Goal: Transaction & Acquisition: Purchase product/service

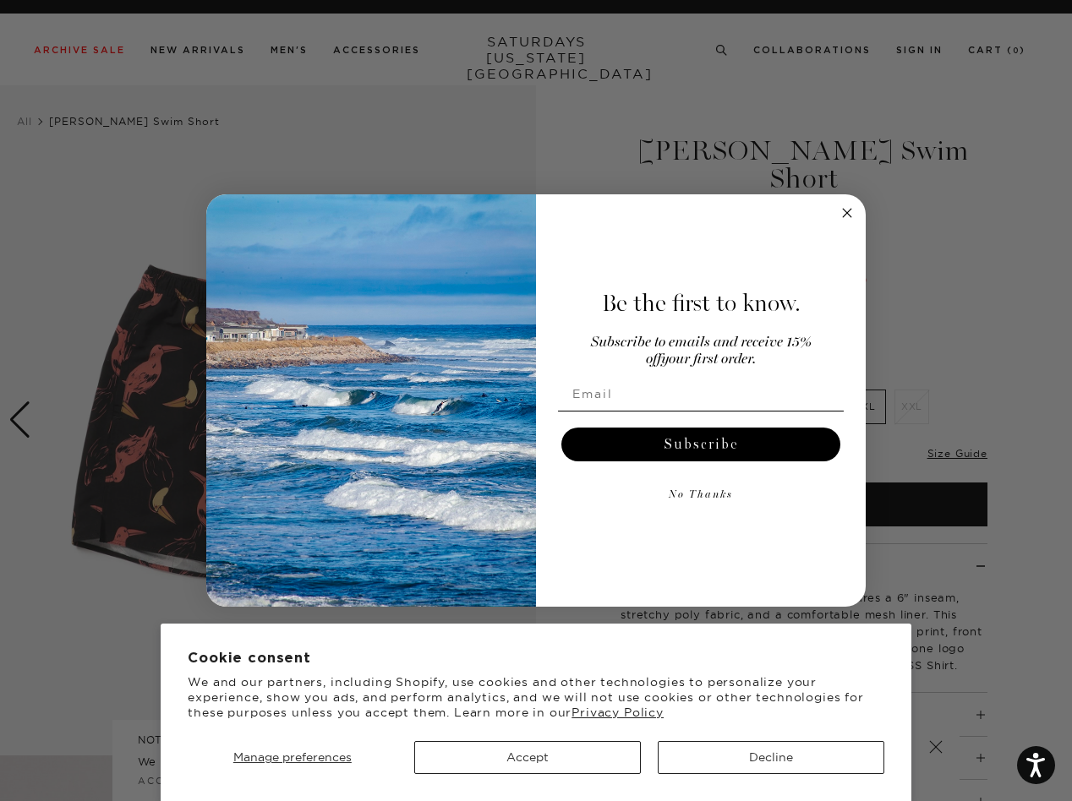
click at [536, 401] on div "Be the first to know. Subscribe to emails and receive 15% off your first order.…" at bounding box center [692, 400] width 313 height 379
click at [292, 757] on span "Manage preferences" at bounding box center [292, 757] width 118 height 15
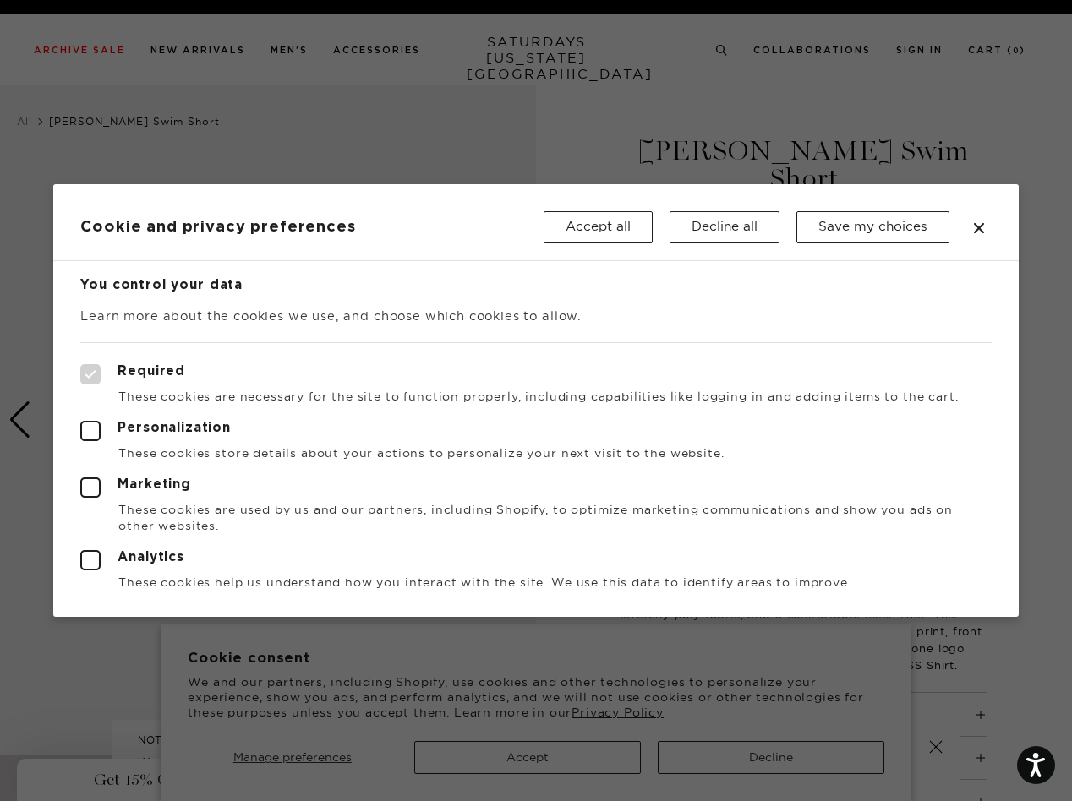
click at [528, 757] on div at bounding box center [536, 400] width 1072 height 801
click at [771, 757] on div at bounding box center [536, 400] width 1072 height 801
click at [847, 213] on button "Save my choices" at bounding box center [872, 227] width 153 height 32
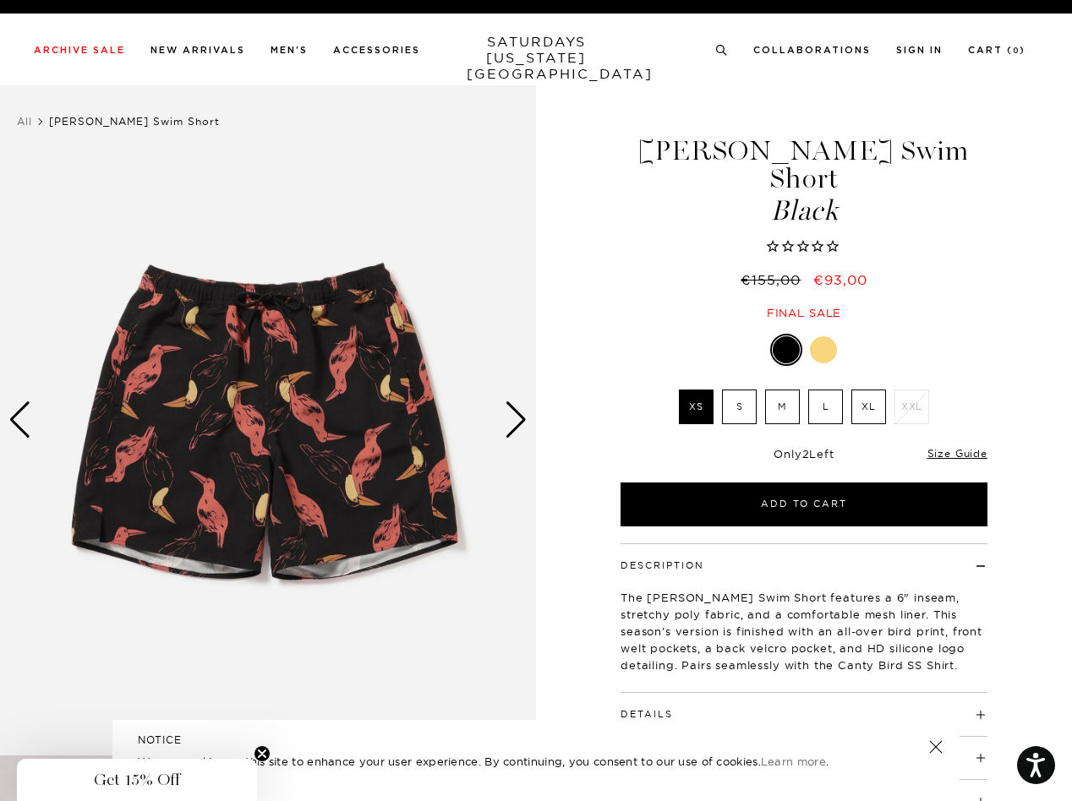
click at [701, 446] on div "Only 2 Left Size Guide" at bounding box center [804, 460] width 367 height 46
click at [701, 496] on button "Add to Cart" at bounding box center [804, 505] width 367 height 44
